Goal: Navigation & Orientation: Find specific page/section

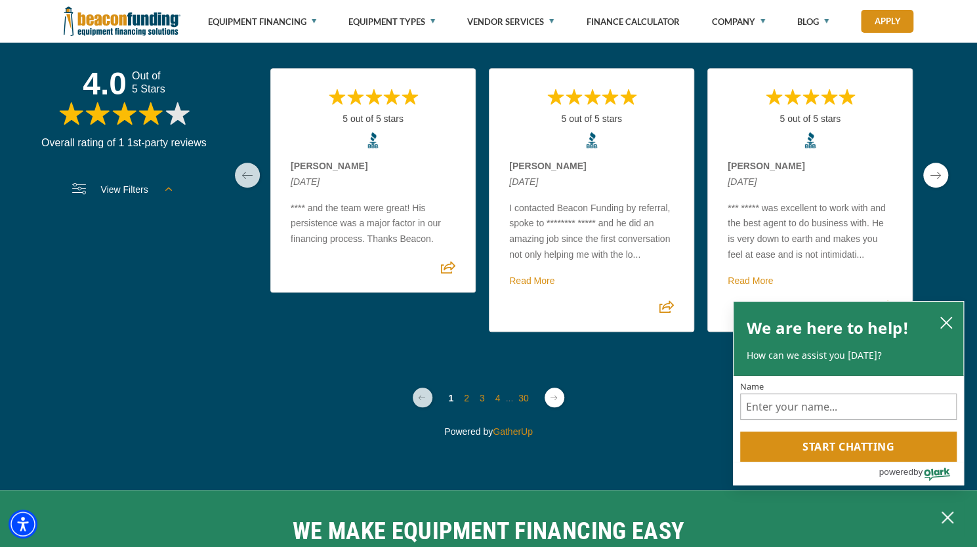
scroll to position [4174, 0]
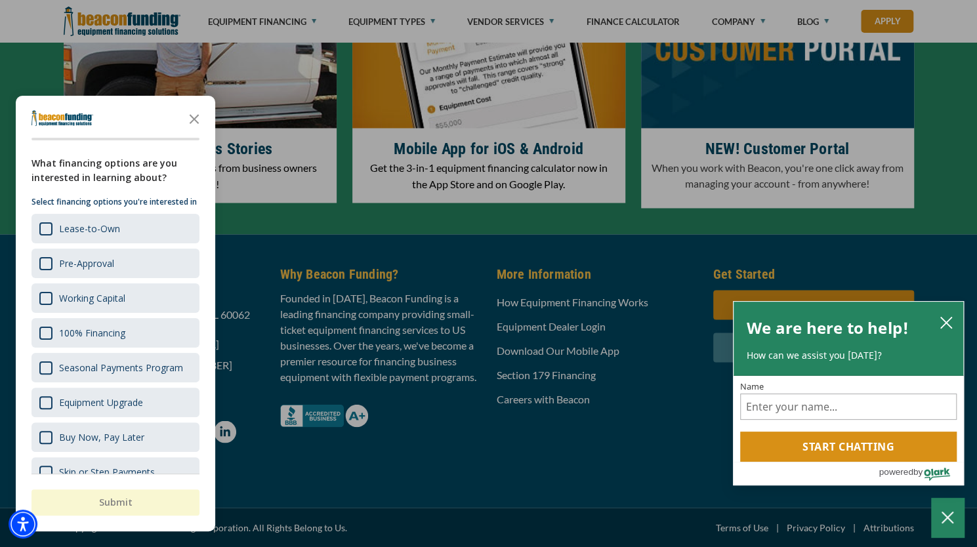
click at [195, 116] on icon "Close the survey" at bounding box center [194, 118] width 26 height 26
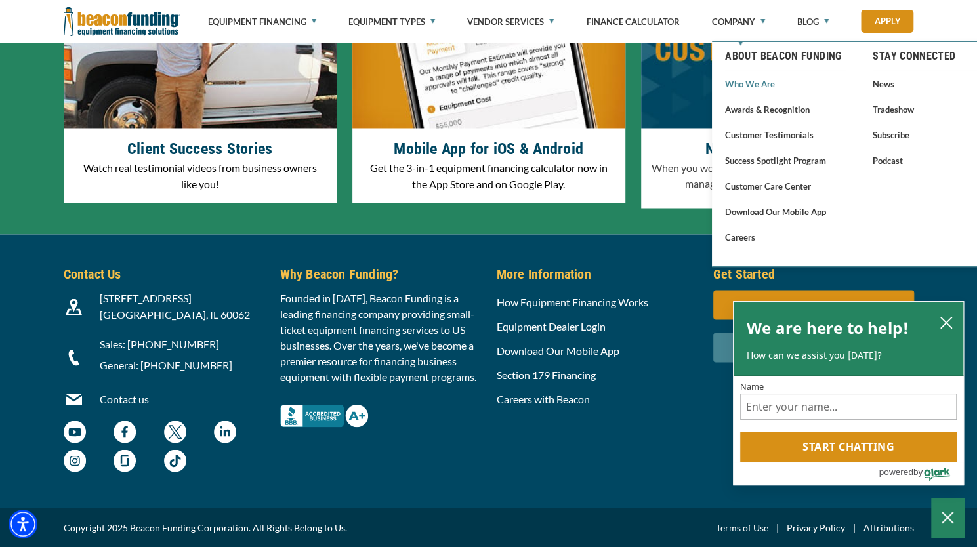
click at [753, 85] on link "Who We Are" at bounding box center [785, 83] width 121 height 16
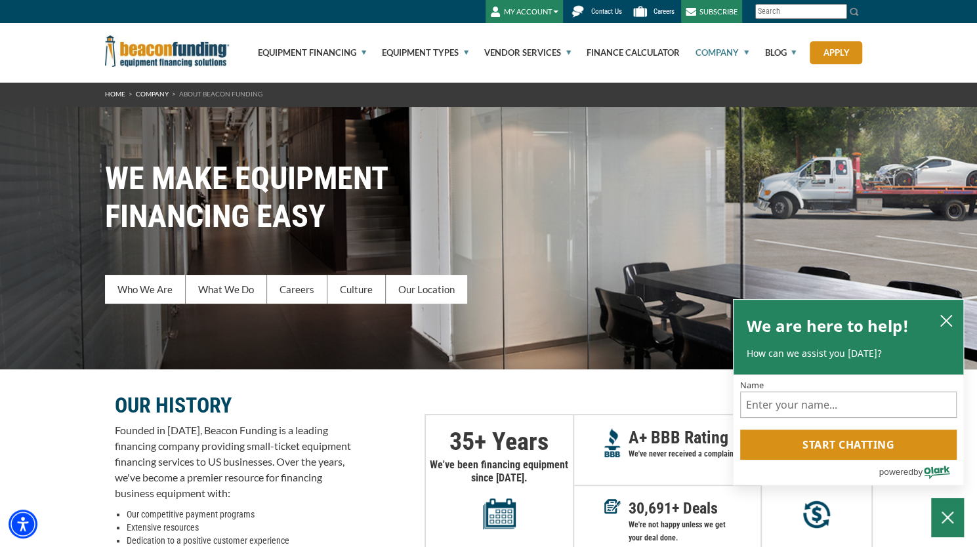
click at [916, 22] on div "MY ACCOUNT Login Features Request Access Contact Us Careers SUBSCRIBE Site Web" at bounding box center [488, 11] width 977 height 23
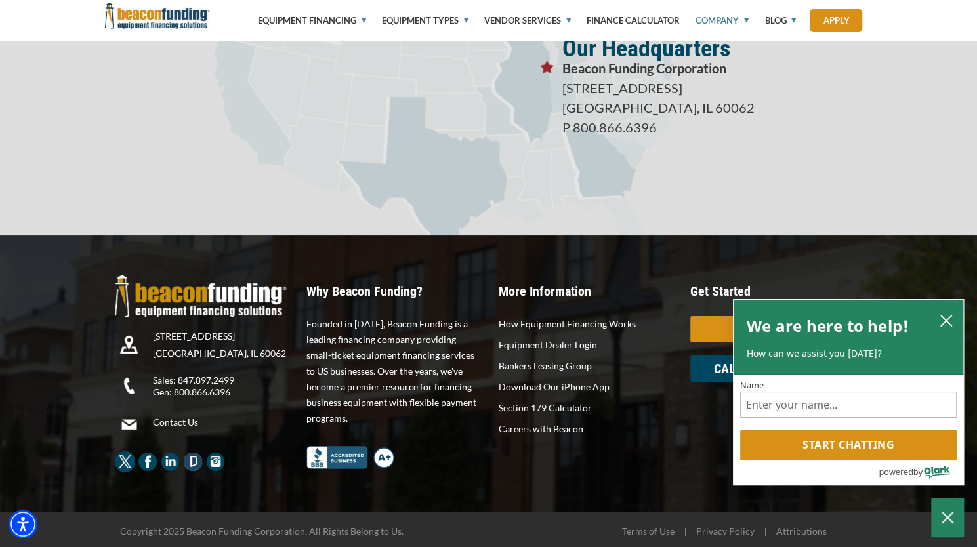
scroll to position [2370, 0]
